Goal: Task Accomplishment & Management: Manage account settings

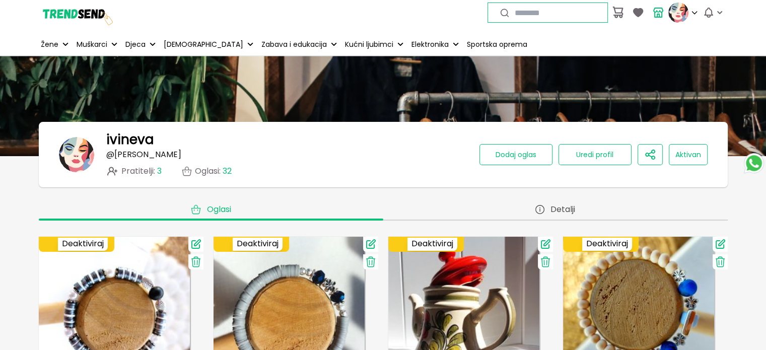
scroll to position [1611, 0]
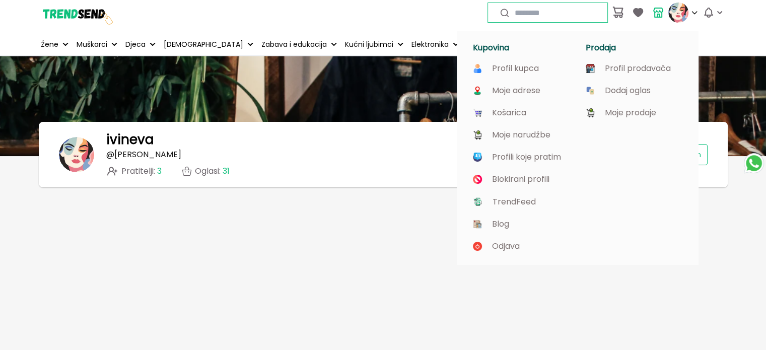
click at [678, 13] on img at bounding box center [678, 13] width 20 height 20
click at [631, 110] on p "Moje prodaje" at bounding box center [630, 112] width 51 height 9
